Goal: Transaction & Acquisition: Purchase product/service

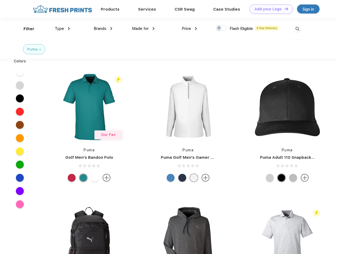
click at [269, 9] on link "Add your Logo Design Tool" at bounding box center [272, 8] width 44 height 9
click at [0, 0] on div "Design Tool" at bounding box center [0, 0] width 0 height 0
click at [284, 9] on link "Add your Logo Design Tool" at bounding box center [272, 8] width 44 height 9
click at [25, 29] on div "Filter" at bounding box center [29, 29] width 11 height 6
click at [62, 29] on span "Type" at bounding box center [59, 28] width 9 height 5
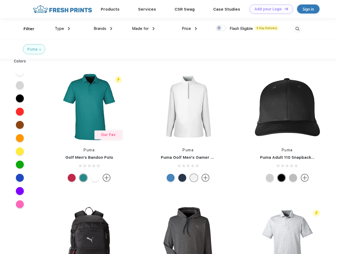
click at [103, 29] on span "Brands" at bounding box center [100, 28] width 13 height 5
click at [143, 29] on span "Made for" at bounding box center [140, 28] width 17 height 5
click at [190, 29] on span "Price" at bounding box center [186, 28] width 9 height 5
click at [221, 28] on div at bounding box center [221, 28] width 10 height 6
click at [219, 28] on input "checkbox" at bounding box center [217, 26] width 3 height 3
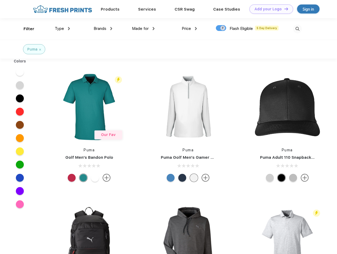
click at [298, 29] on img at bounding box center [297, 29] width 9 height 9
